Goal: Task Accomplishment & Management: Manage account settings

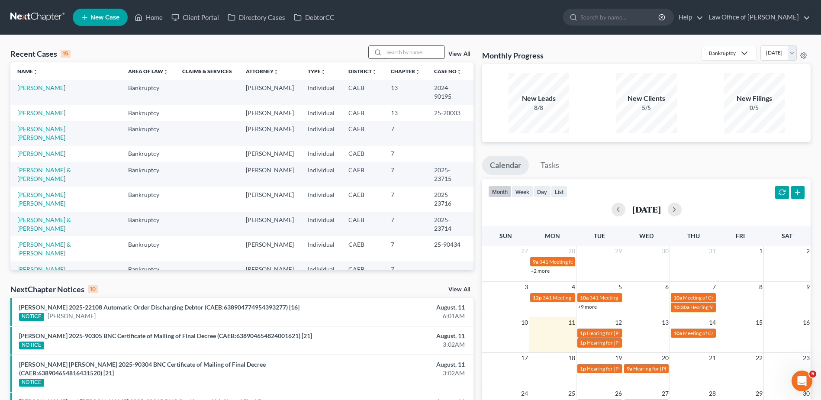
click at [418, 53] on input "search" at bounding box center [414, 52] width 61 height 13
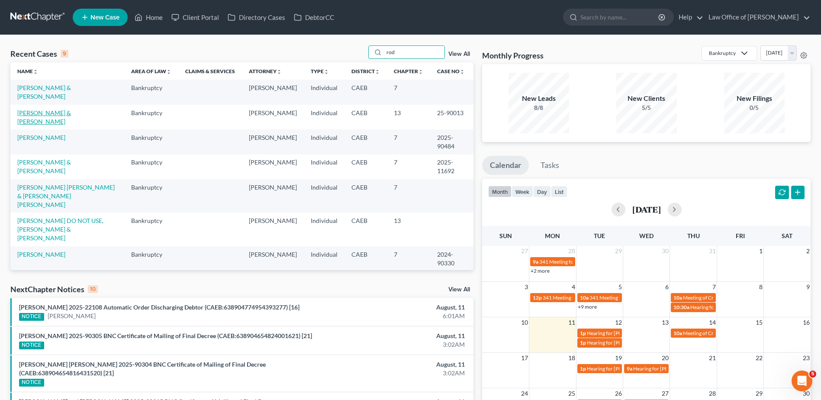
type input "rod"
click at [36, 109] on link "[PERSON_NAME] & [PERSON_NAME]" at bounding box center [44, 117] width 54 height 16
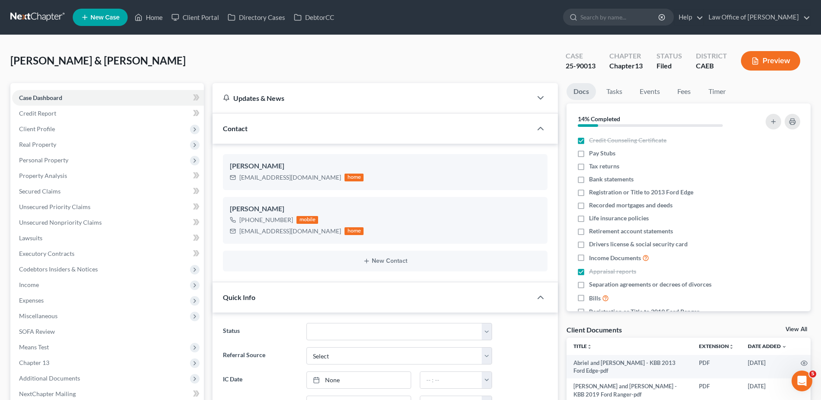
scroll to position [338, 0]
click at [797, 328] on link "View All" at bounding box center [796, 329] width 22 height 6
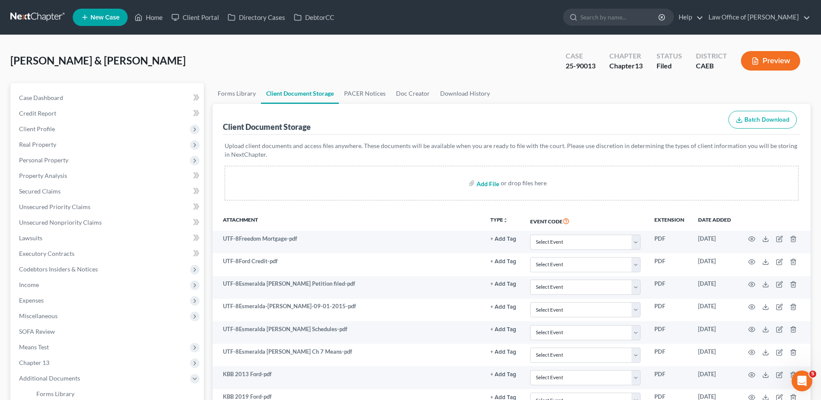
click at [484, 184] on input "file" at bounding box center [486, 183] width 21 height 16
type input "C:\fakepath\SubmissionConfirmation (8).pdf"
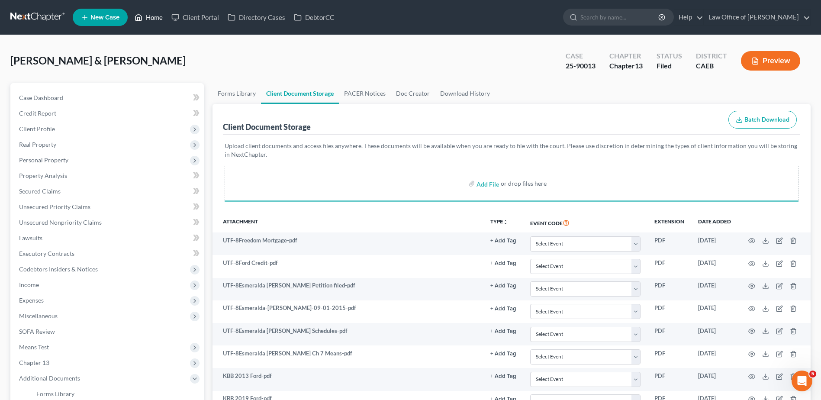
drag, startPoint x: 156, startPoint y: 18, endPoint x: 206, endPoint y: 18, distance: 50.2
click at [156, 18] on link "Home" at bounding box center [148, 18] width 37 height 16
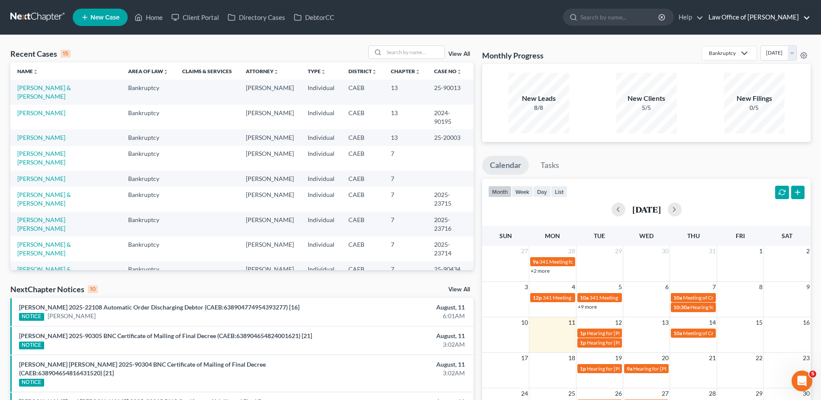
click at [759, 18] on link "Law Office of [PERSON_NAME]" at bounding box center [757, 18] width 106 height 16
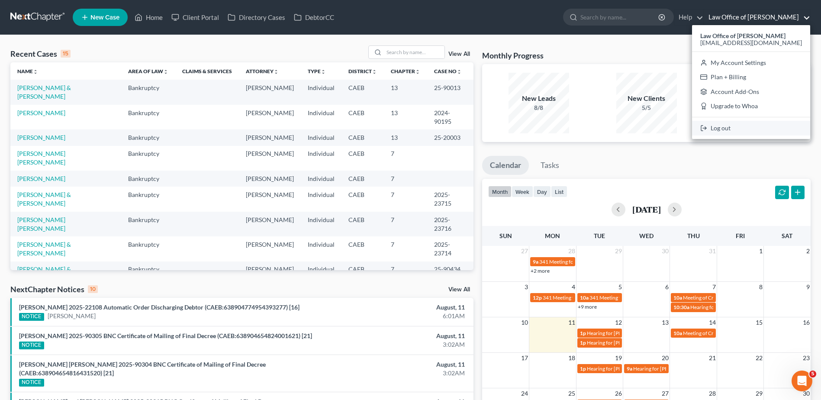
click at [760, 125] on link "Log out" at bounding box center [751, 128] width 118 height 15
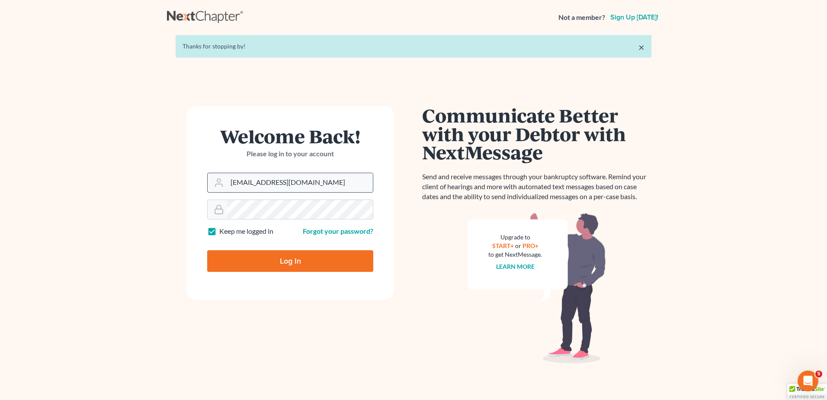
click at [285, 177] on input "[EMAIL_ADDRESS][DOMAIN_NAME]" at bounding box center [300, 182] width 146 height 19
type input "aaron@beaconlawyer.com"
click at [263, 259] on input "Log In" at bounding box center [290, 261] width 166 height 22
type input "Thinking..."
